Goal: Information Seeking & Learning: Find specific fact

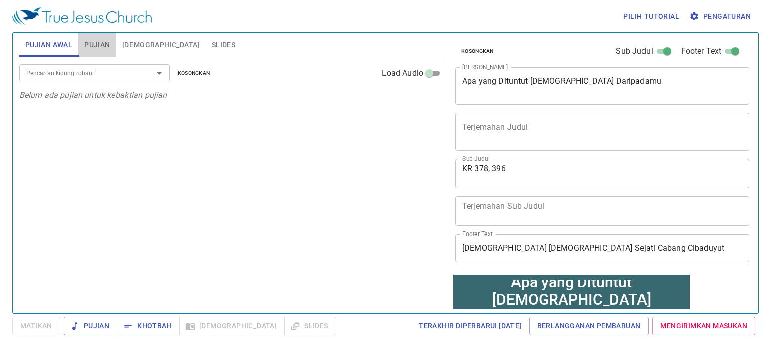
click at [104, 43] on span "Pujian" at bounding box center [97, 45] width 26 height 13
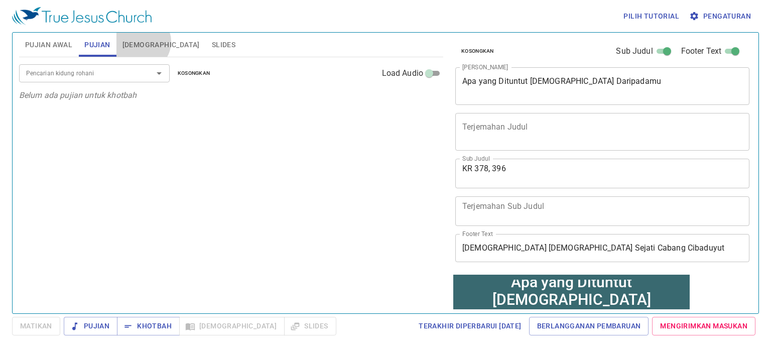
click at [142, 42] on span "Alkitab" at bounding box center [161, 45] width 77 height 13
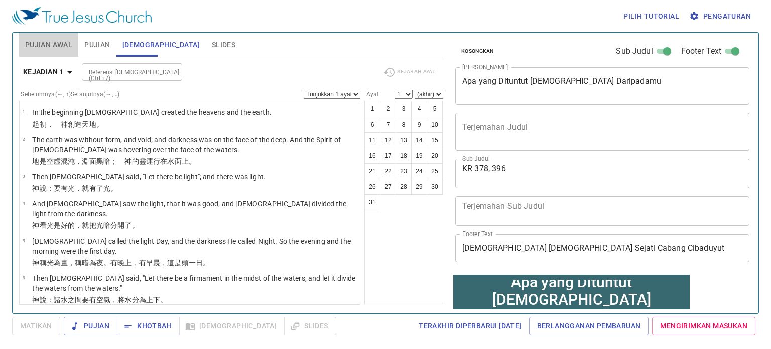
click at [44, 45] on span "Pujian Awal" at bounding box center [48, 45] width 47 height 13
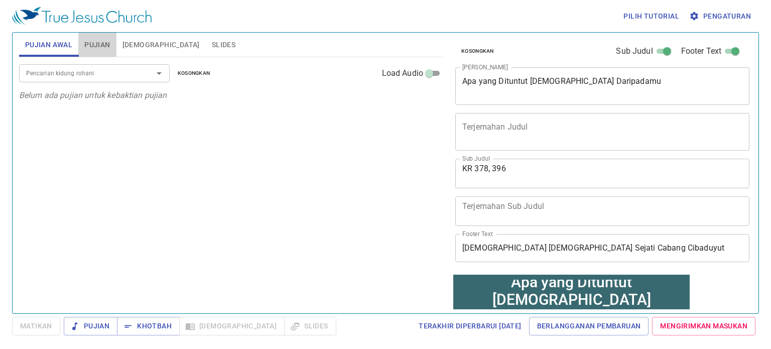
click at [105, 50] on span "Pujian" at bounding box center [97, 45] width 26 height 13
click at [206, 48] on button "Slides" at bounding box center [224, 45] width 36 height 24
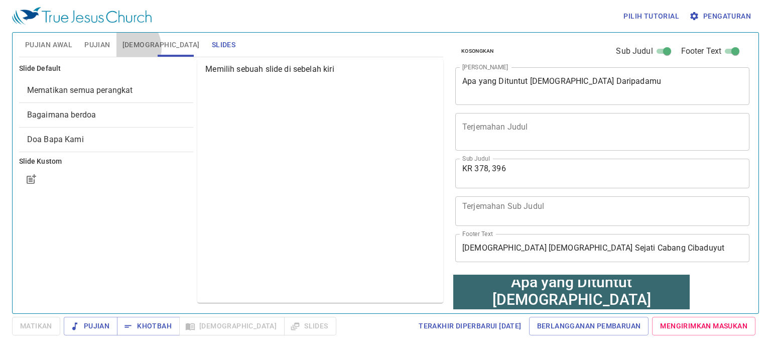
click at [125, 48] on span "Alkitab" at bounding box center [161, 45] width 77 height 13
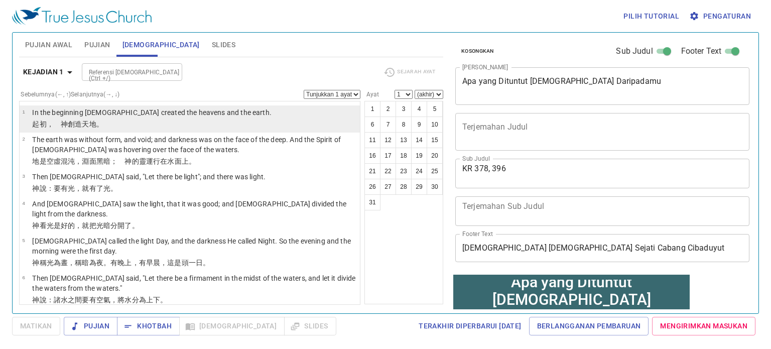
click at [127, 116] on p "In the beginning [DEMOGRAPHIC_DATA] created the heavens and the earth." at bounding box center [152, 112] width 240 height 10
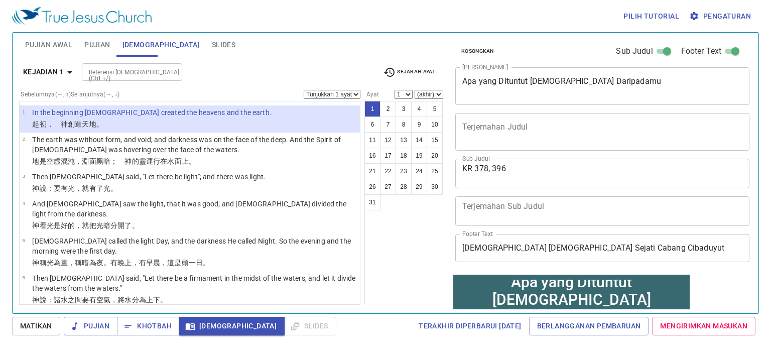
click at [406, 234] on div "1 2 3 4 5 6 7 8 9 10 11 12 13 14 15 16 17 18 19 20 21 22 23 24 25 26 27 28 29 3…" at bounding box center [404, 202] width 79 height 203
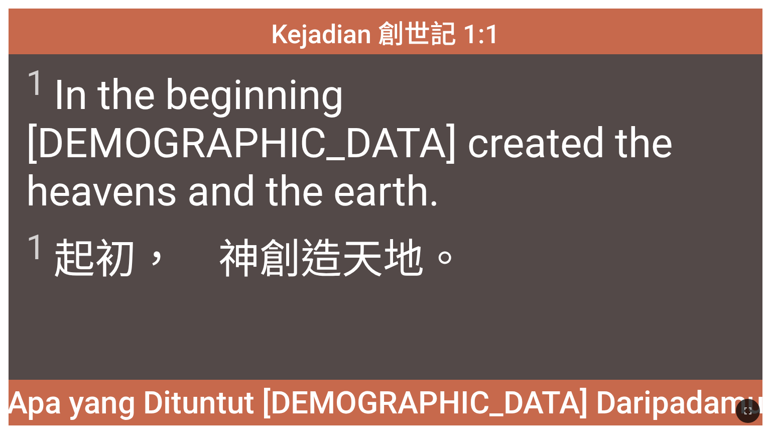
click at [212, 56] on div "1 In the beginning [DEMOGRAPHIC_DATA] created the heavens and the earth." at bounding box center [386, 135] width 754 height 163
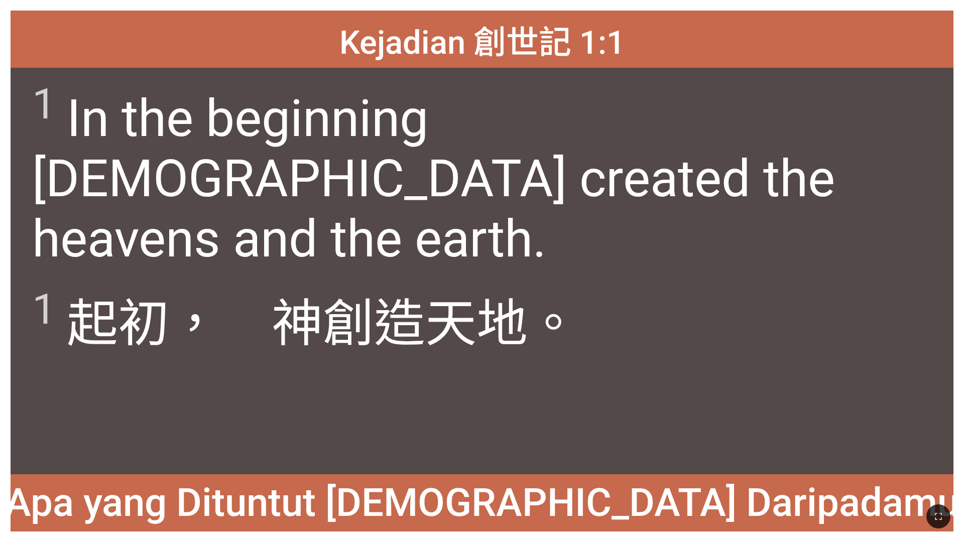
click at [302, 72] on div "1 In the beginning [DEMOGRAPHIC_DATA] created the heavens and the earth." at bounding box center [482, 169] width 943 height 203
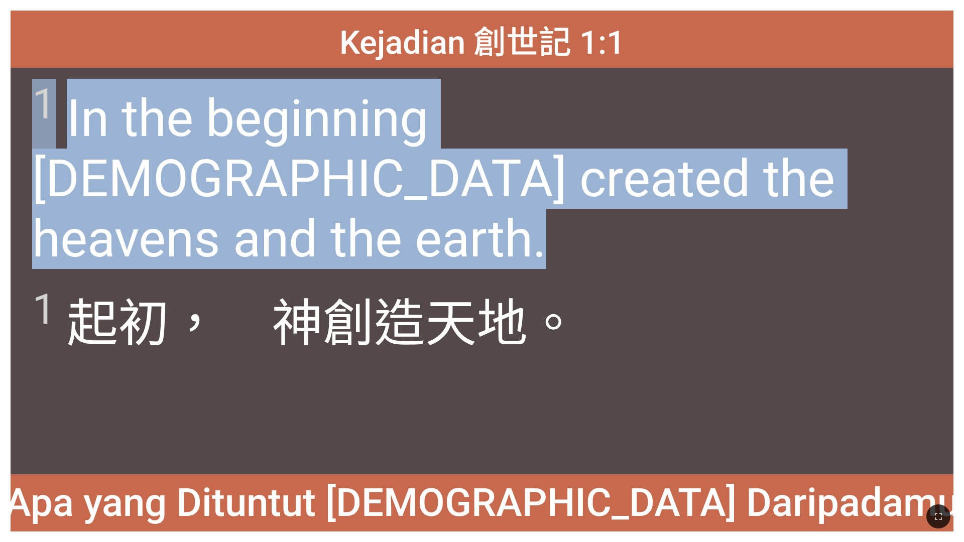
click at [302, 72] on div "1 In the beginning [DEMOGRAPHIC_DATA] created the heavens and the earth." at bounding box center [482, 169] width 943 height 203
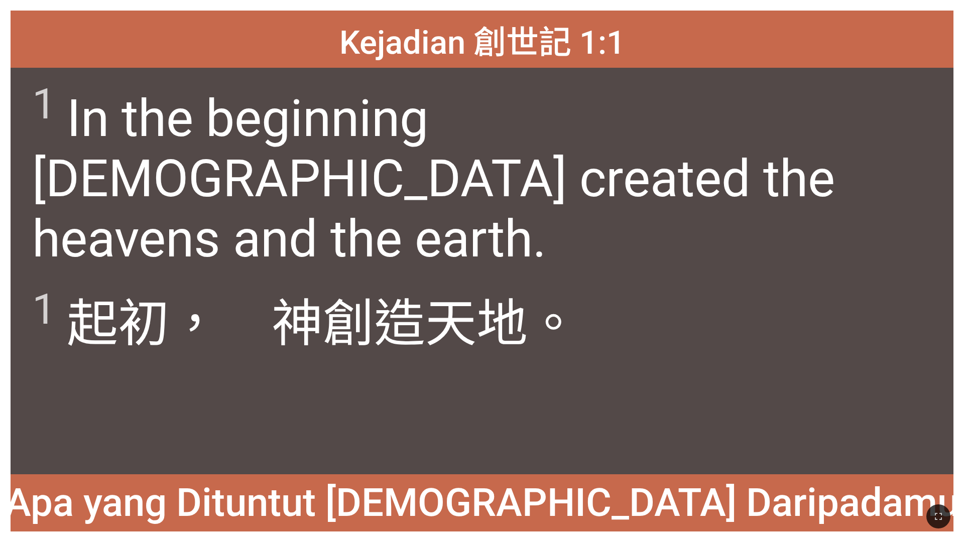
click at [403, 6] on div "[DEMOGRAPHIC_DATA] 1:1 [DEMOGRAPHIC_DATA] 1:1 1 In the beginning [DEMOGRAPHIC_D…" at bounding box center [482, 271] width 964 height 542
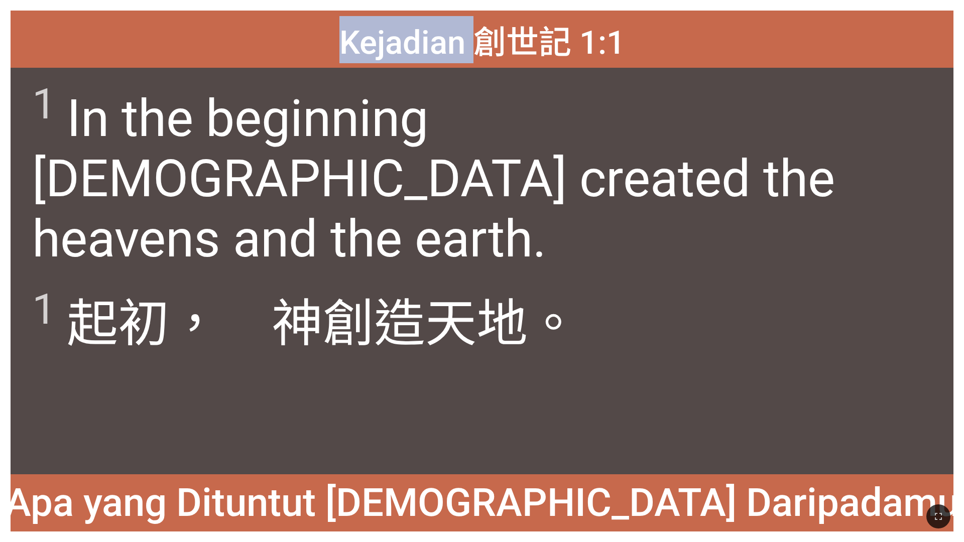
click at [403, 6] on div "[DEMOGRAPHIC_DATA] 1:1 [DEMOGRAPHIC_DATA] 1:1 1 In the beginning [DEMOGRAPHIC_D…" at bounding box center [482, 271] width 964 height 542
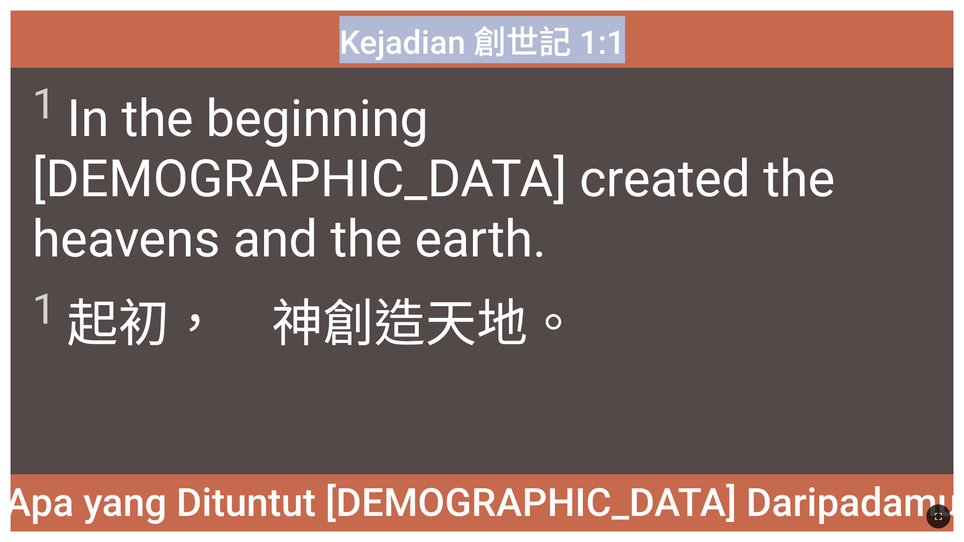
click at [403, 6] on div "[DEMOGRAPHIC_DATA] 1:1 [DEMOGRAPHIC_DATA] 1:1 1 In the beginning [DEMOGRAPHIC_D…" at bounding box center [482, 271] width 964 height 542
click at [403, 31] on span "Kejadian 創世記 1:1" at bounding box center [482, 39] width 286 height 47
